Goal: Information Seeking & Learning: Understand process/instructions

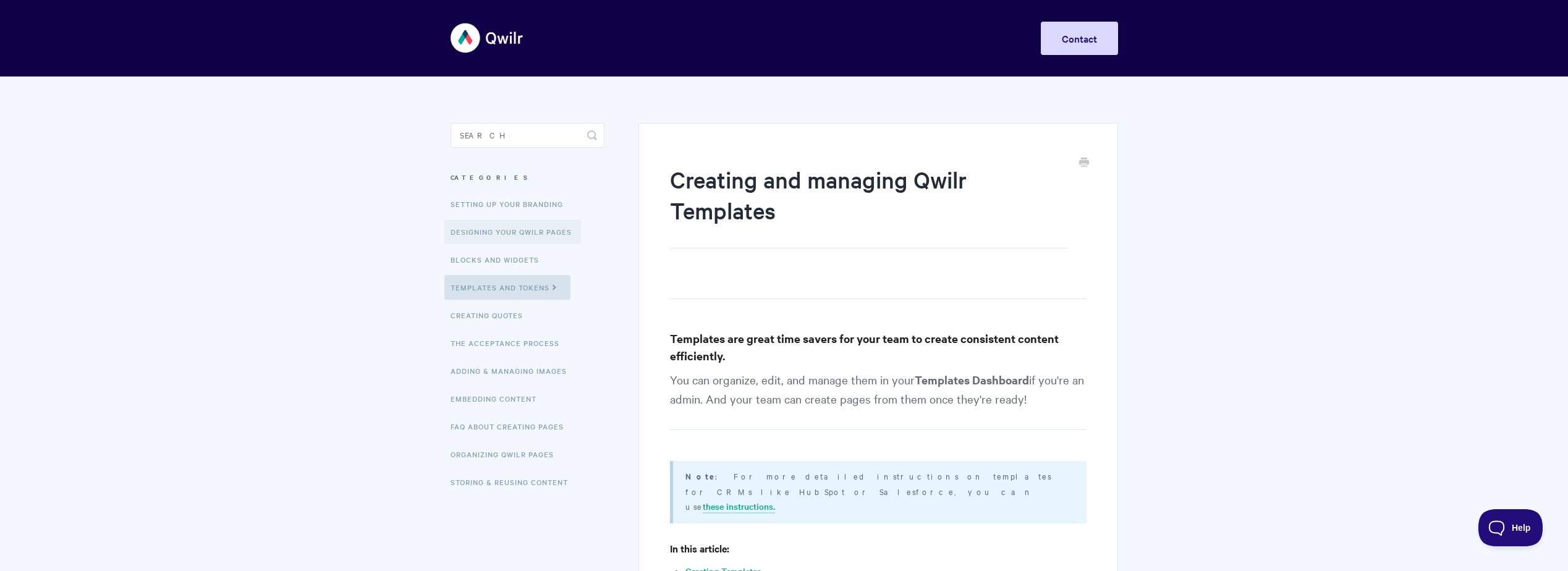
click at [507, 230] on link "Designing Your Qwilr Pages" at bounding box center [512, 232] width 136 height 25
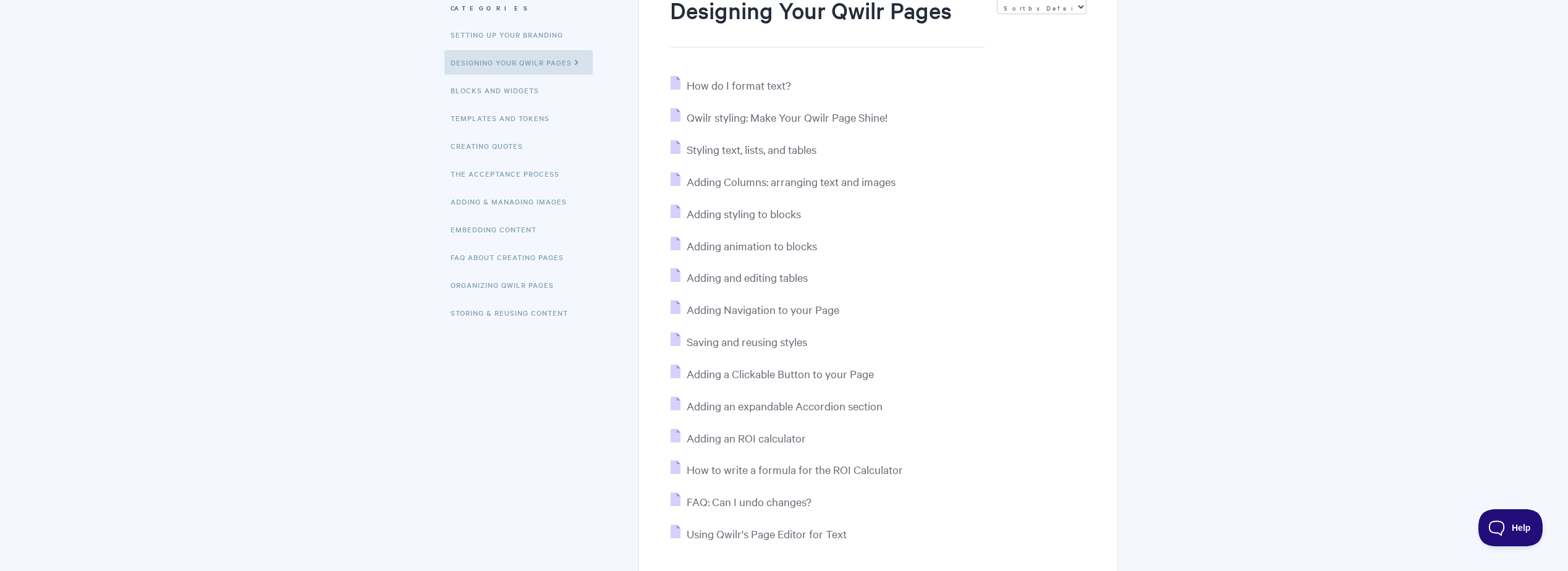
scroll to position [149, 0]
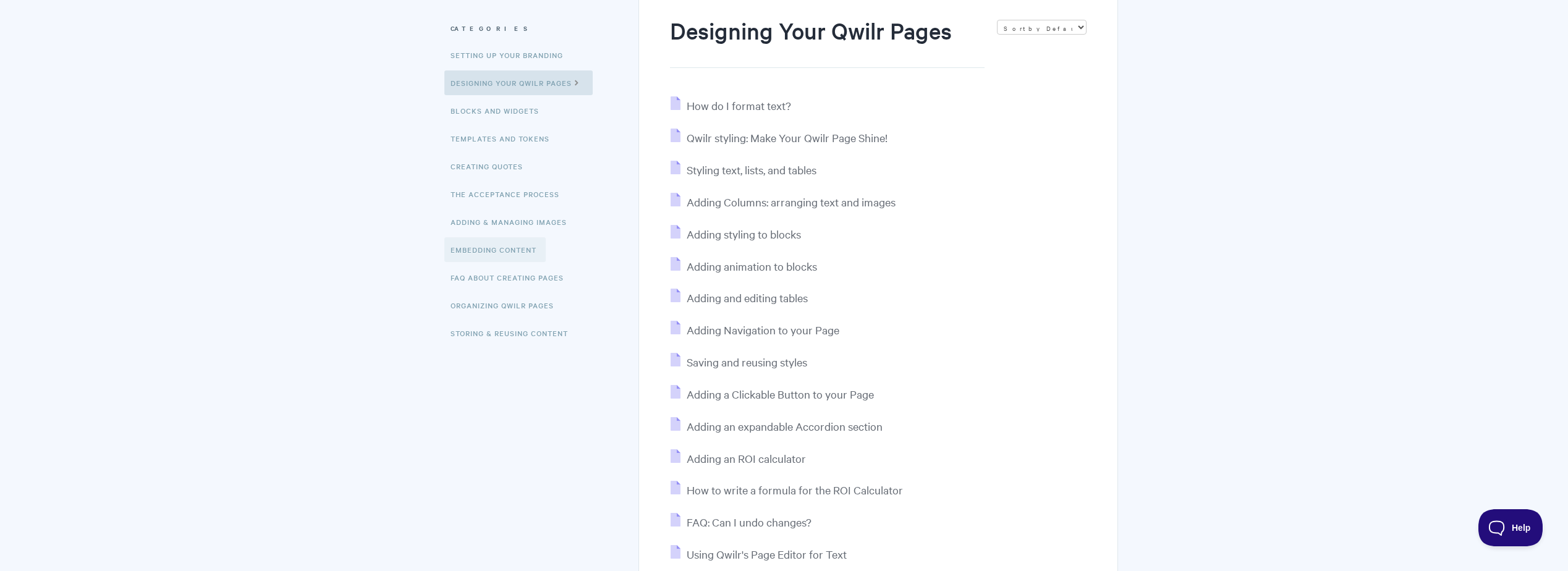
click at [480, 246] on link "Embedding Content" at bounding box center [495, 250] width 102 height 25
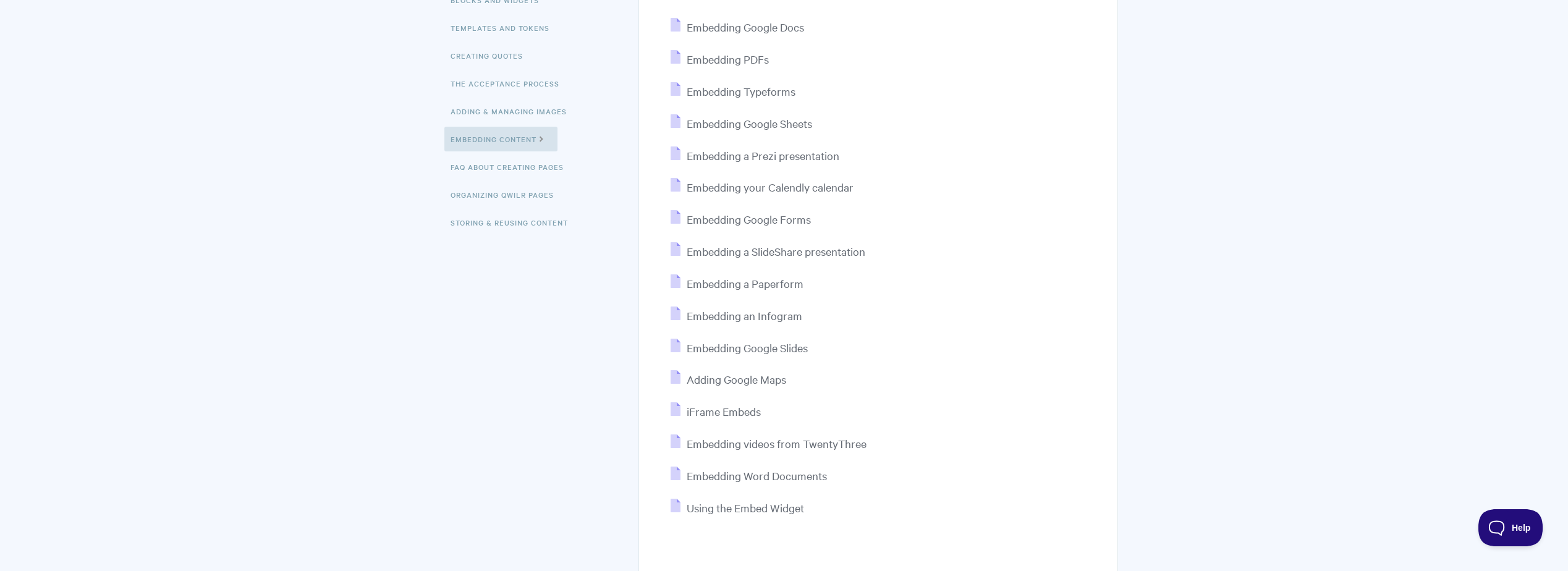
scroll to position [255, 0]
click at [489, 173] on link "FAQ About Creating Pages" at bounding box center [509, 173] width 129 height 25
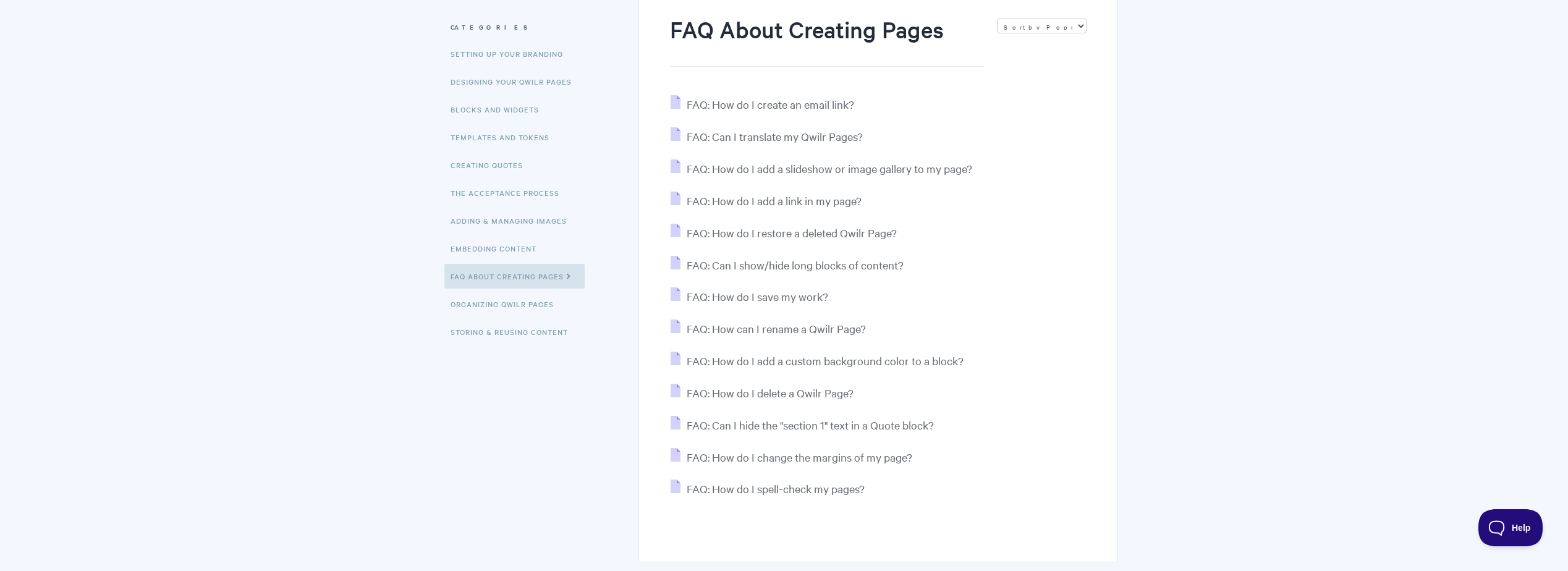
scroll to position [155, 0]
click at [777, 131] on span "FAQ: Can I translate my Qwilr Pages?" at bounding box center [774, 131] width 176 height 14
click at [523, 326] on link "Storing & Reusing Content" at bounding box center [510, 328] width 133 height 25
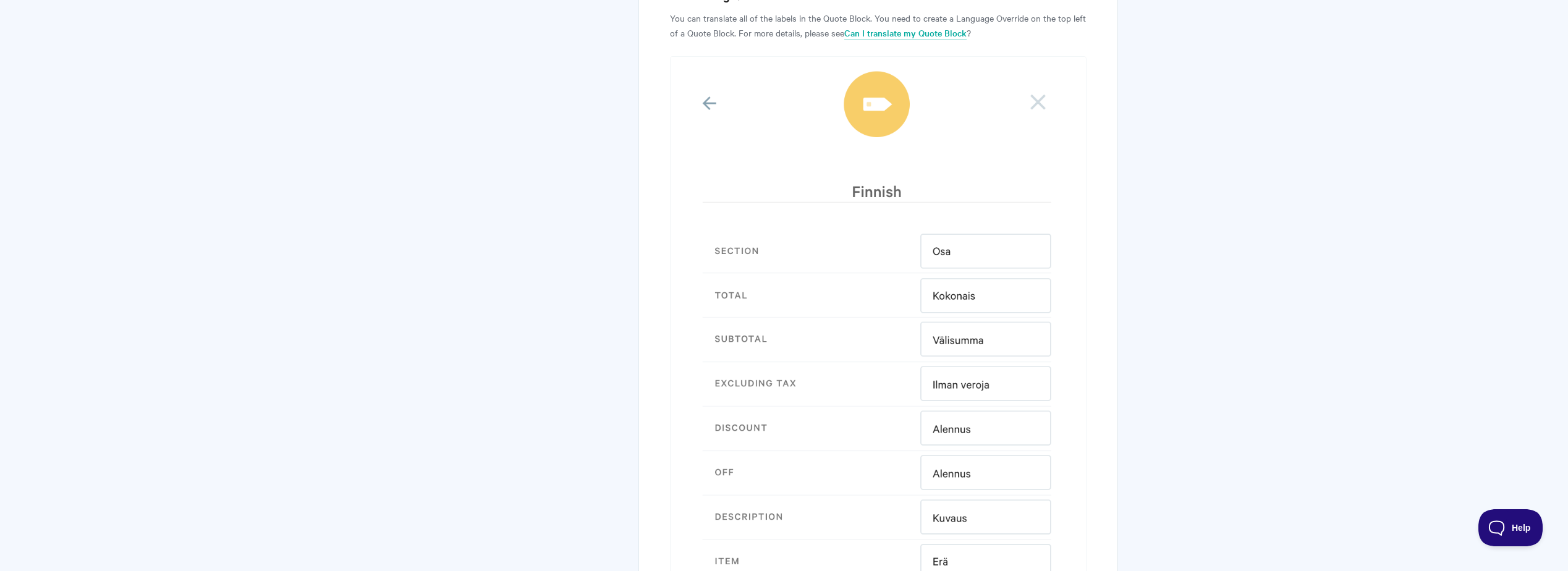
scroll to position [1000, 0]
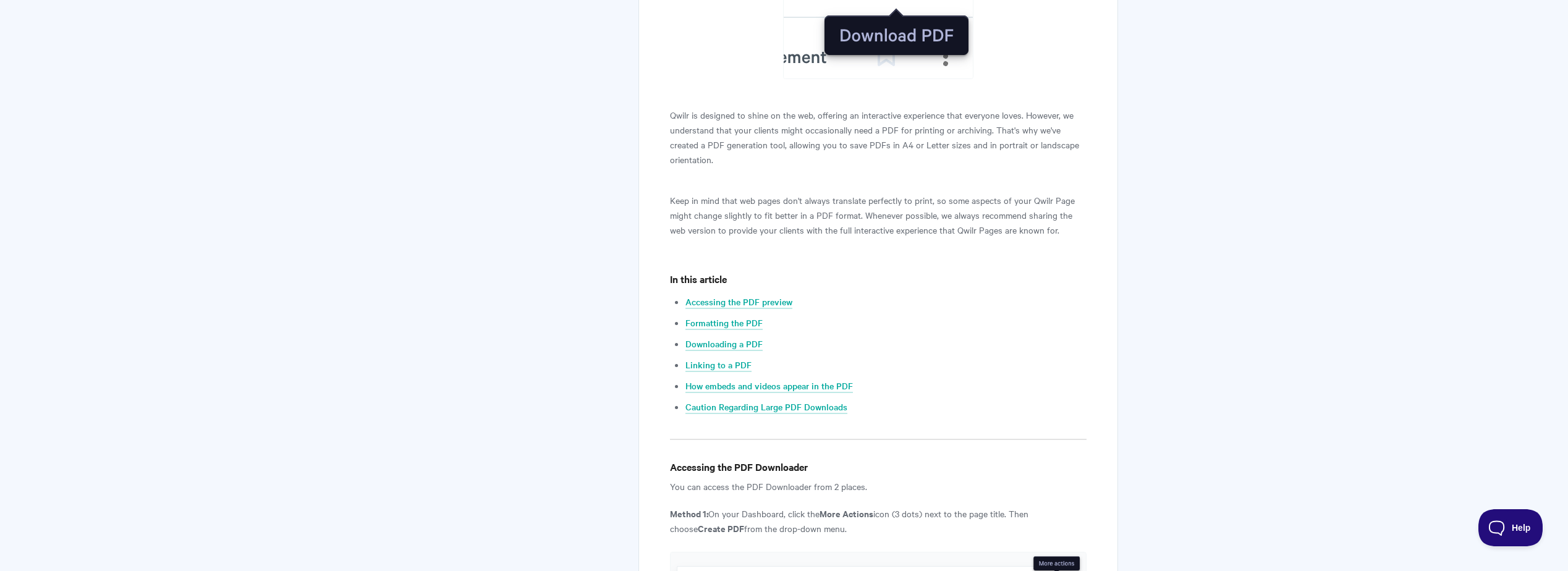
scroll to position [397, 0]
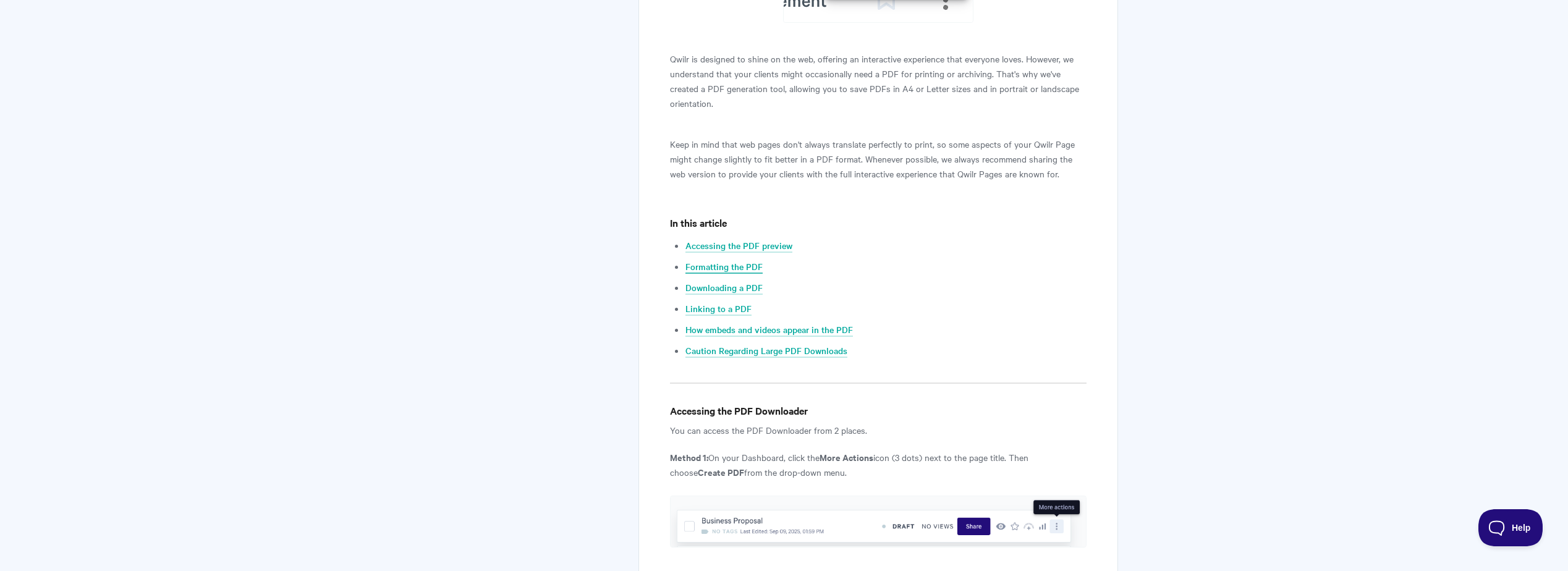
click at [703, 268] on link "Formatting the PDF" at bounding box center [724, 267] width 78 height 13
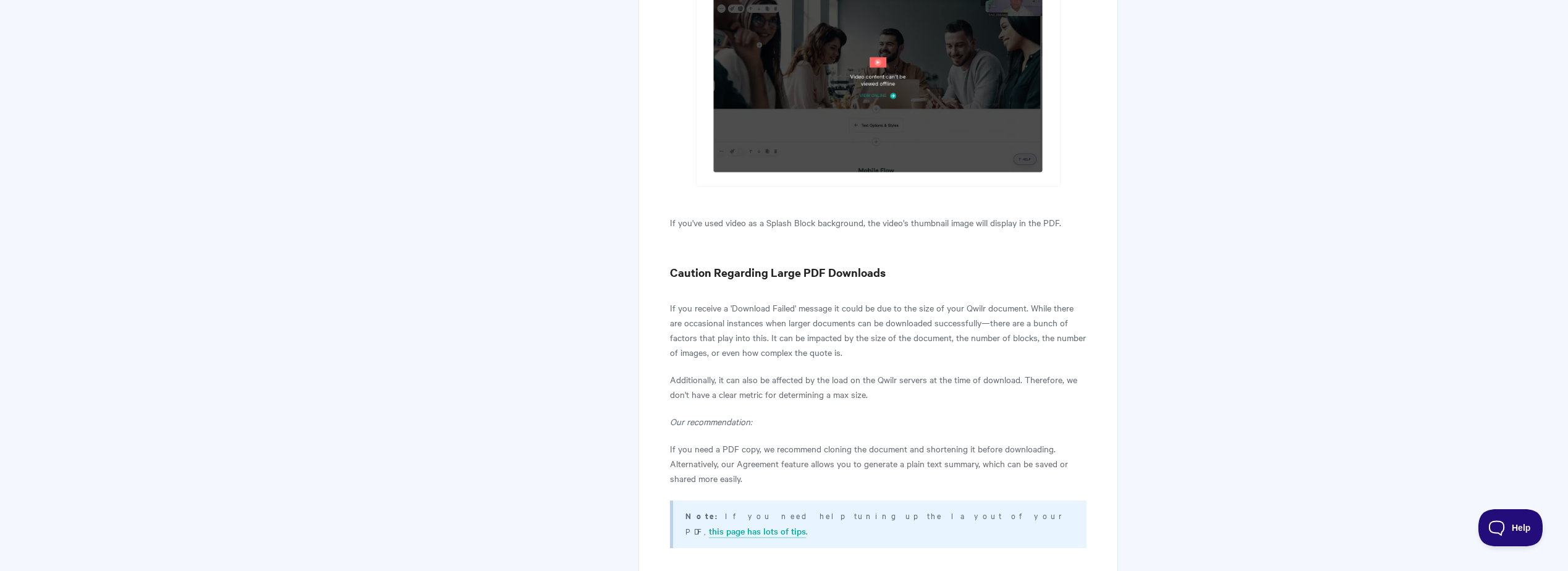
scroll to position [3400, 0]
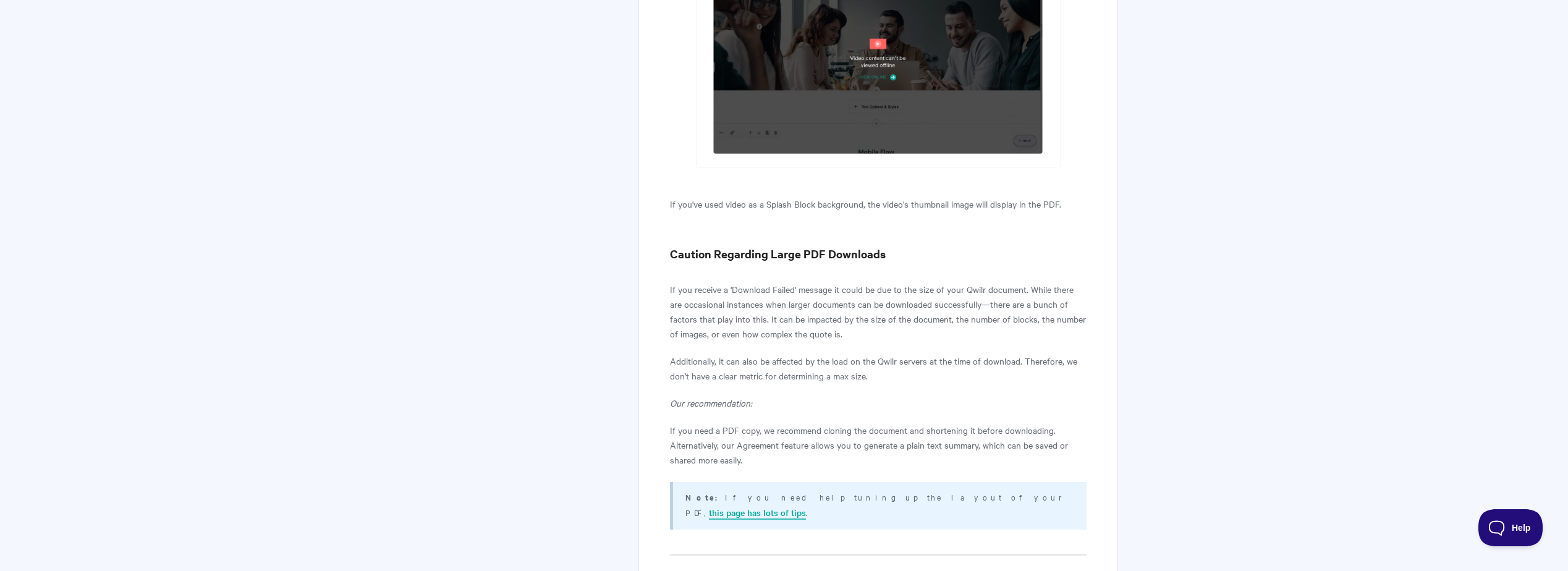
click at [806, 507] on link "this page has lots of tips" at bounding box center [756, 513] width 97 height 13
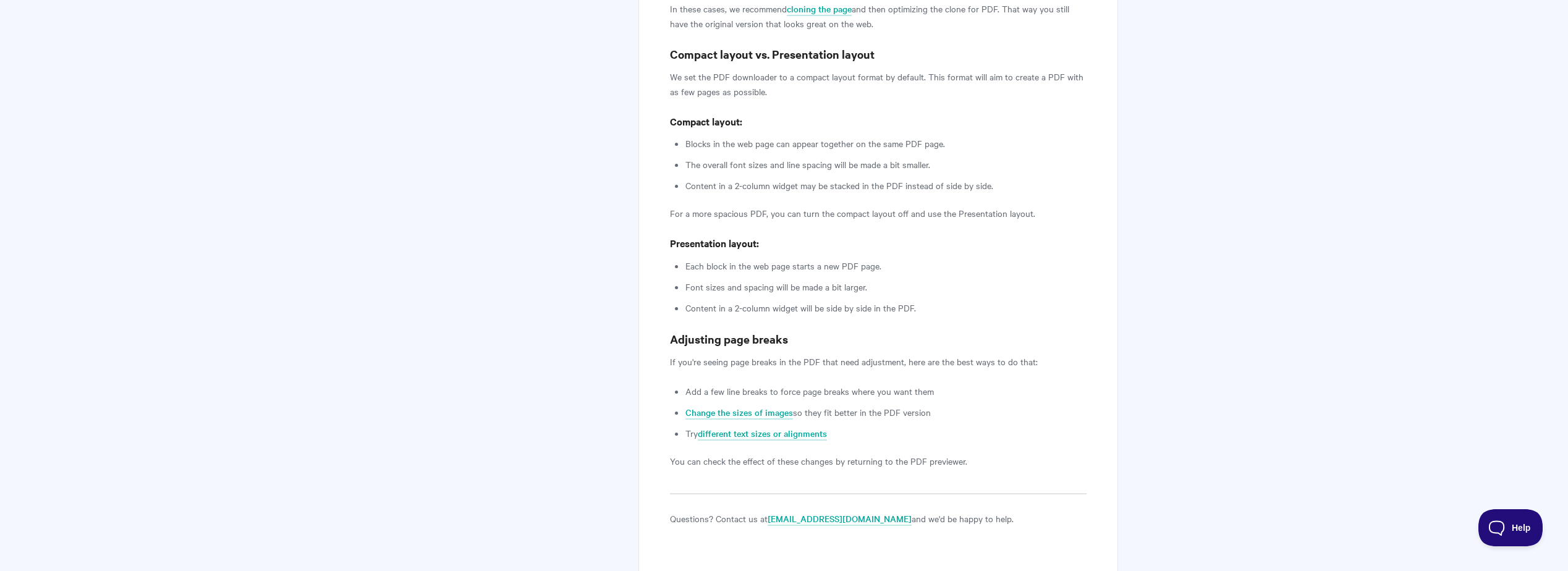
scroll to position [1596, 0]
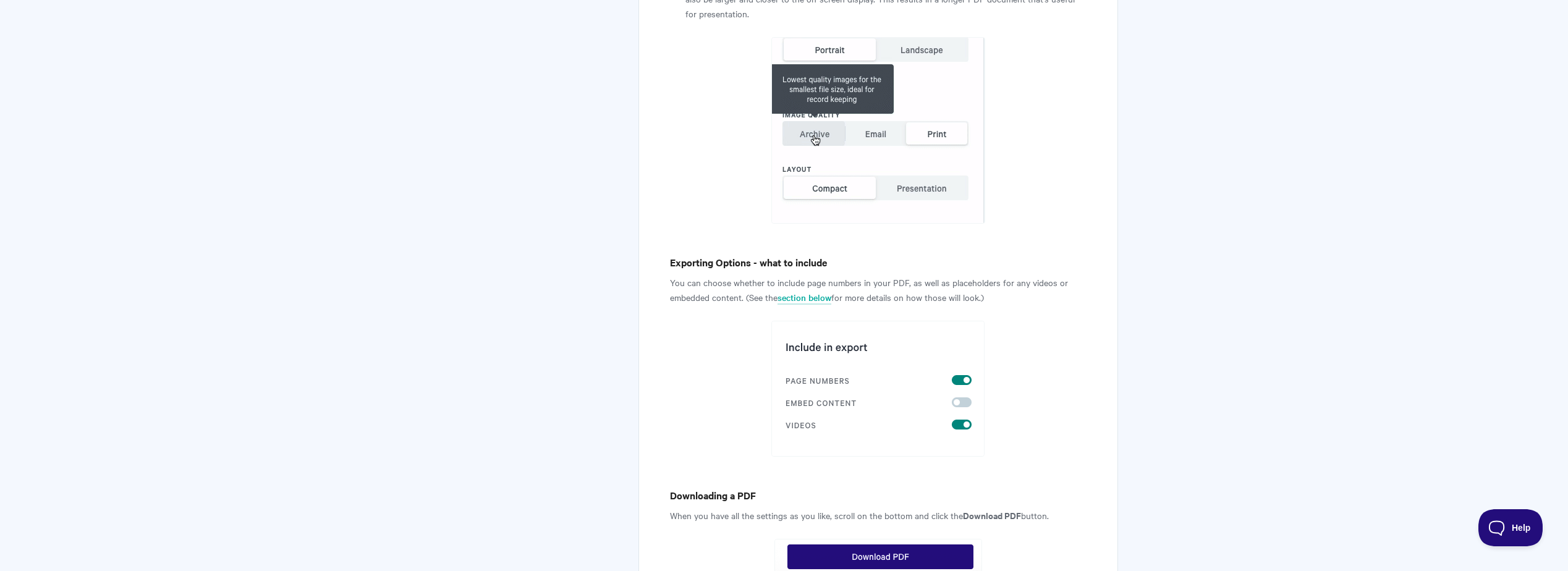
scroll to position [1530, 0]
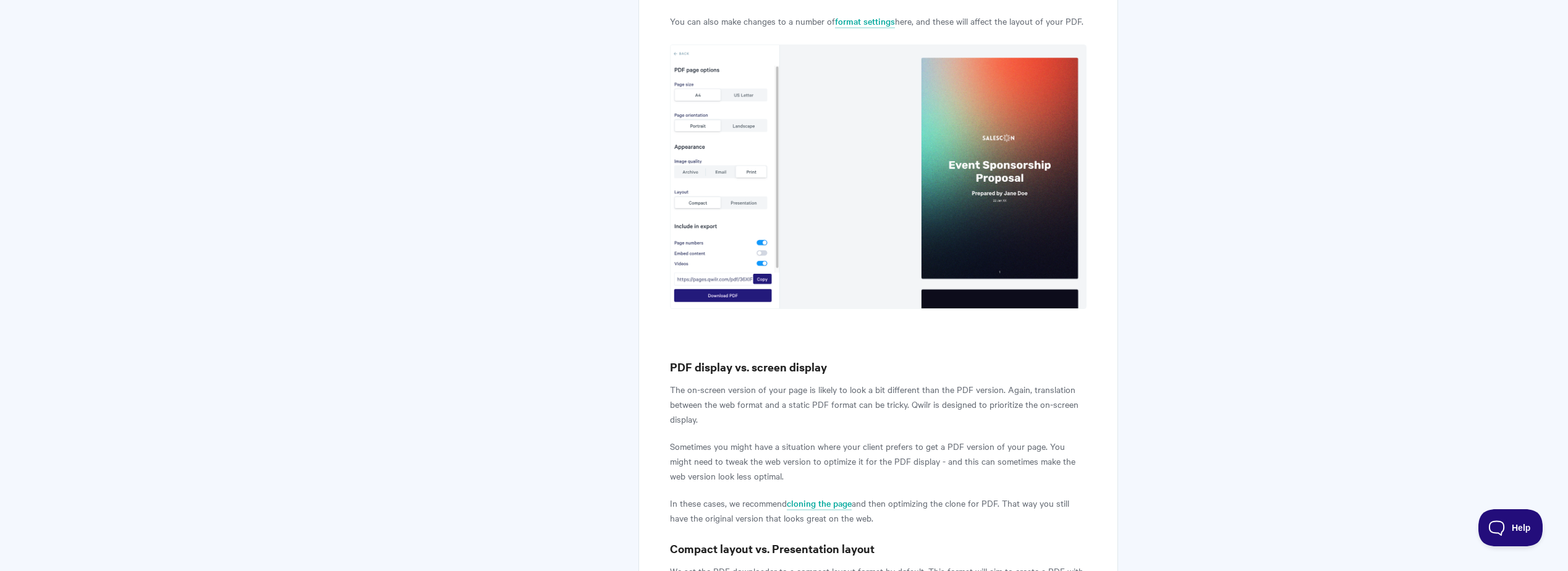
scroll to position [597, 0]
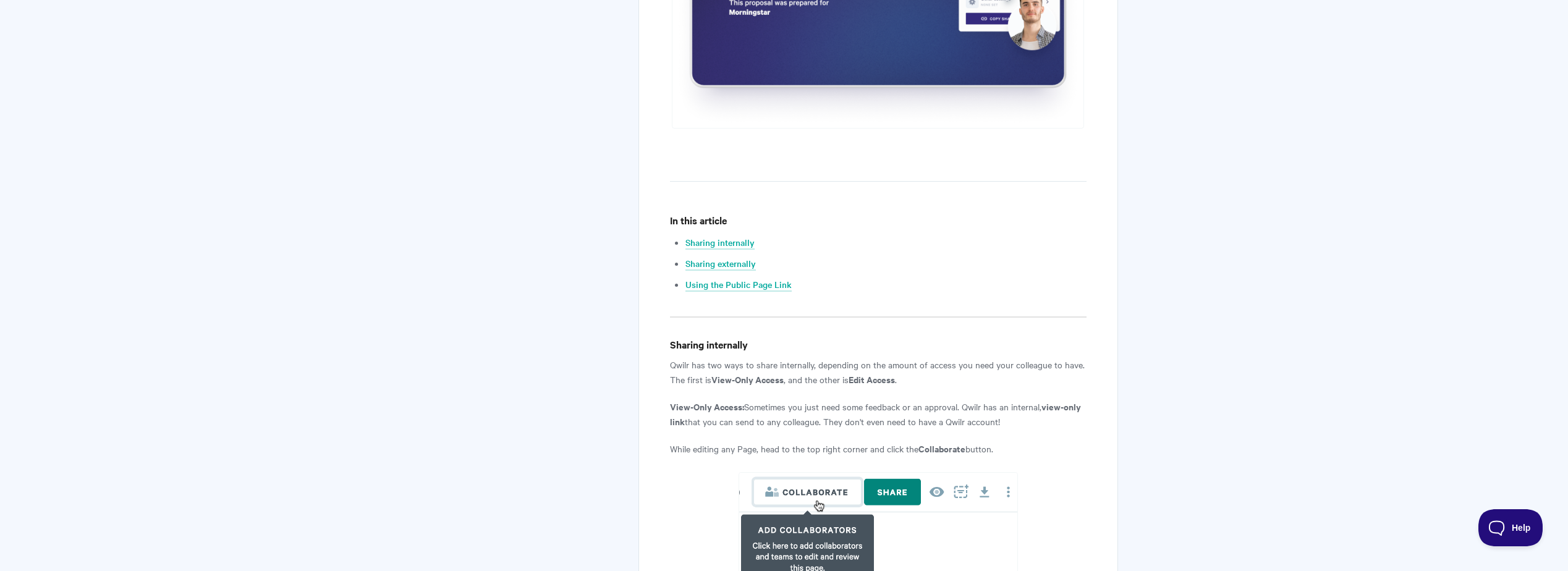
scroll to position [573, 0]
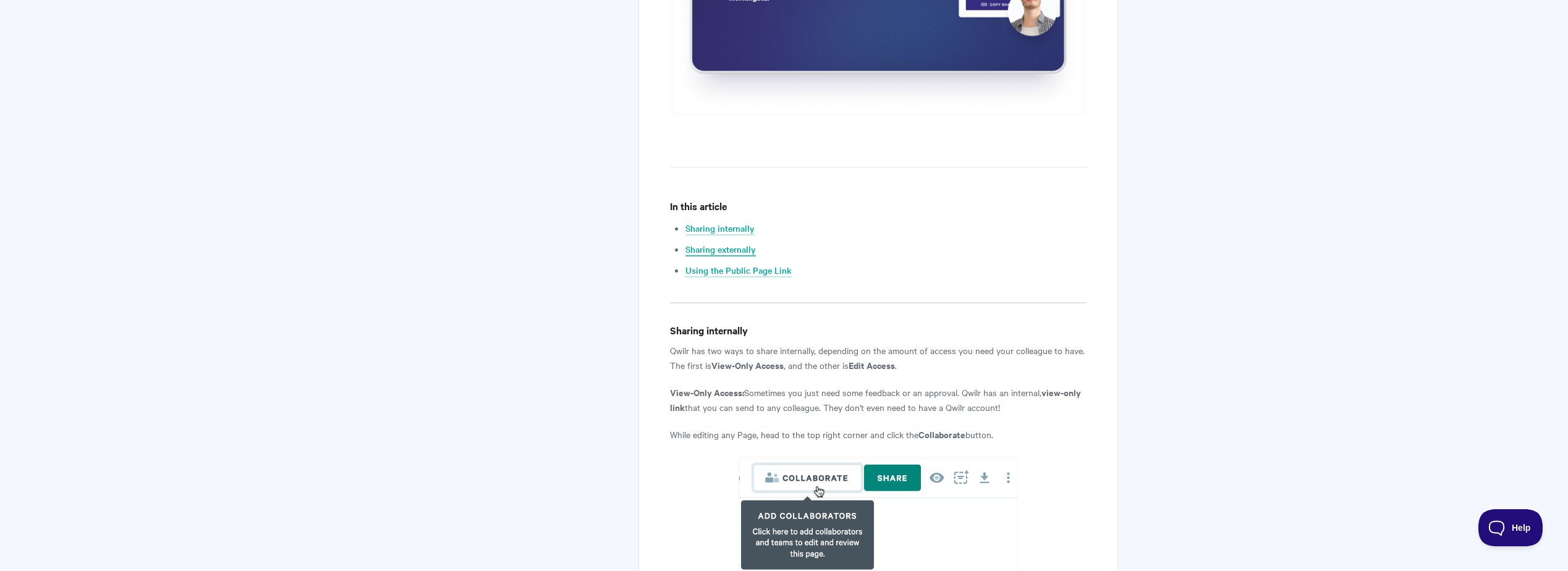
click at [738, 255] on link "Sharing externally" at bounding box center [720, 250] width 70 height 13
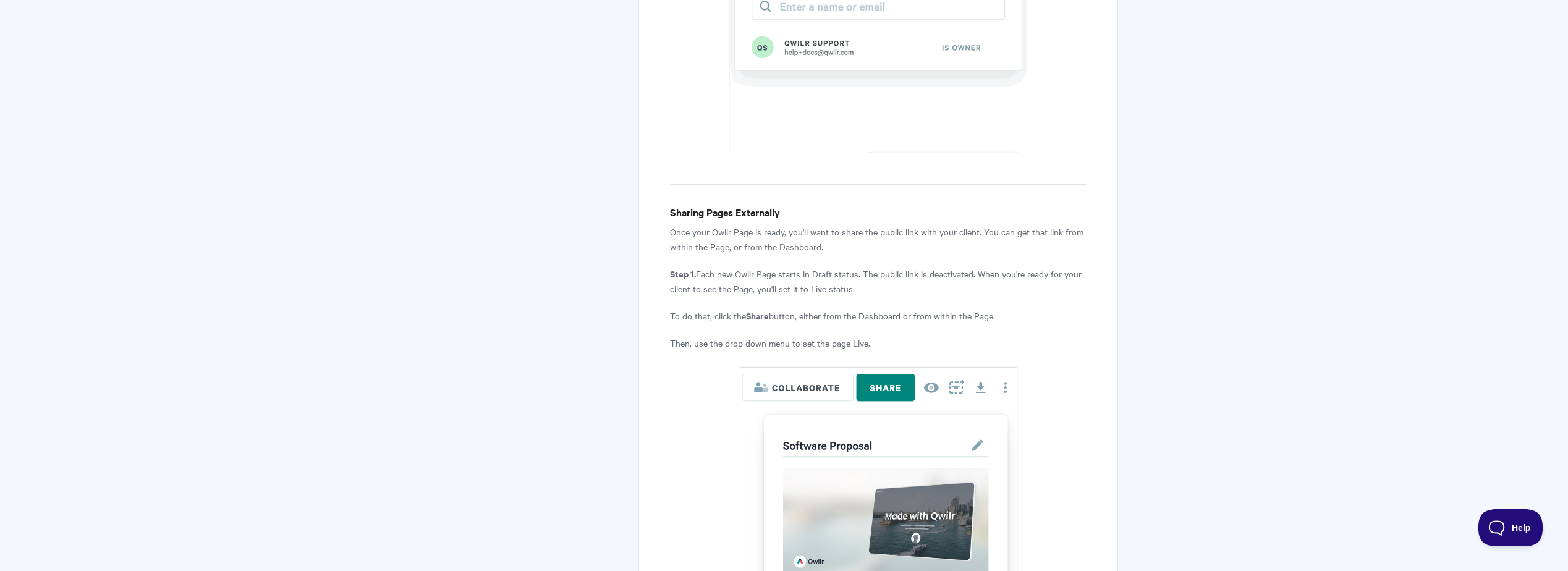
scroll to position [2461, 0]
